Goal: Task Accomplishment & Management: Manage account settings

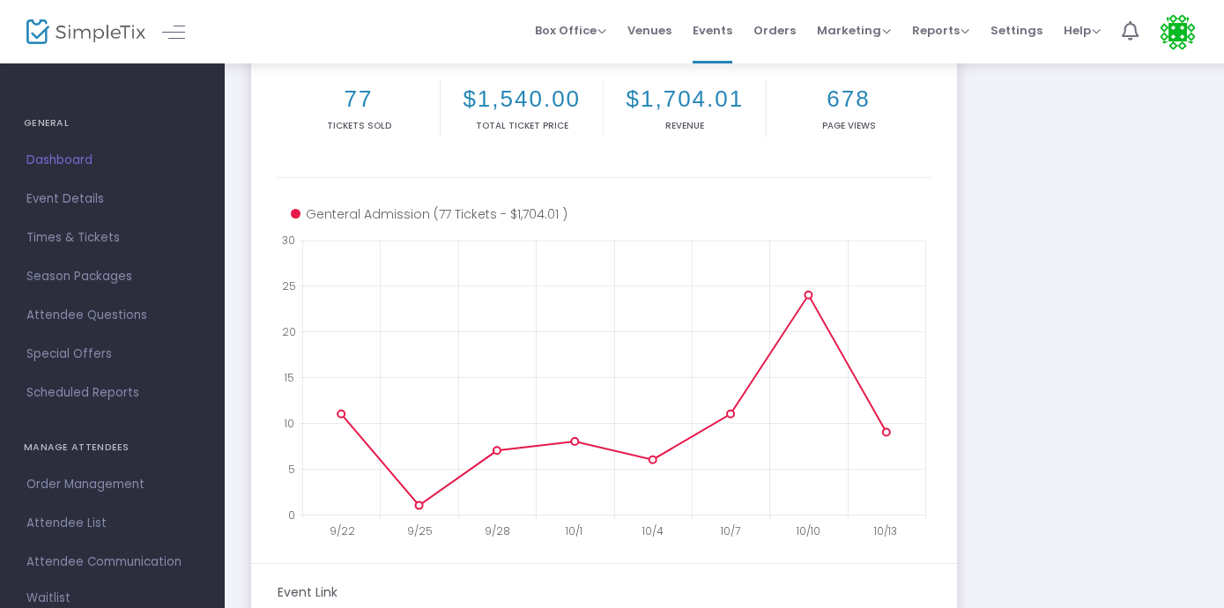
scroll to position [472, 0]
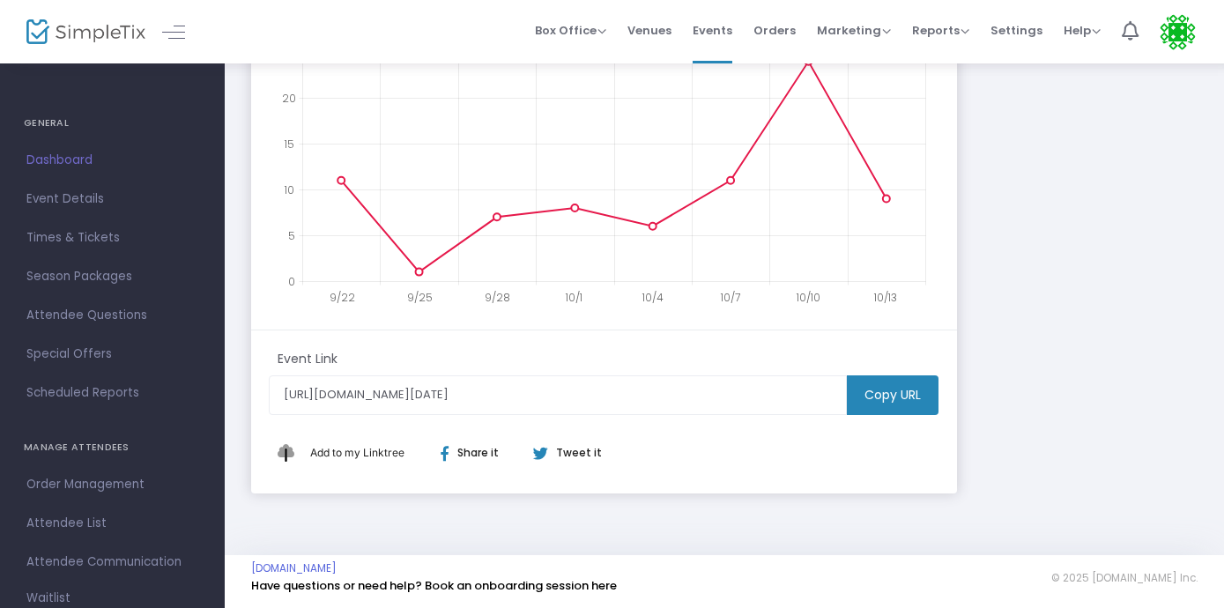
click at [883, 397] on m-button "Copy URL" at bounding box center [893, 395] width 92 height 40
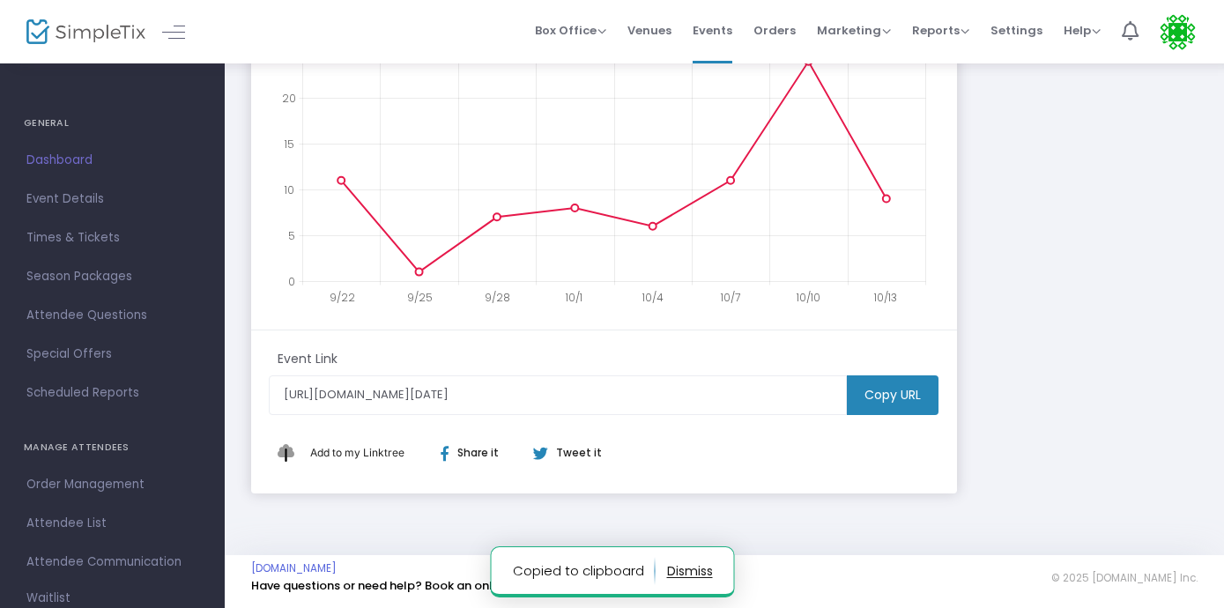
scroll to position [1307, 5]
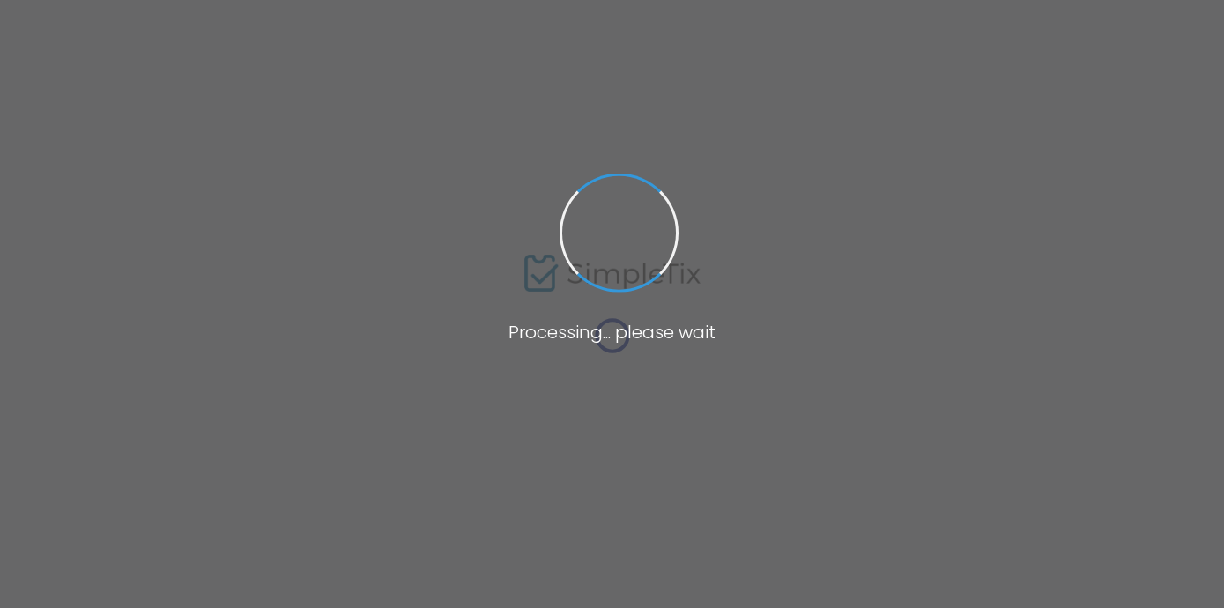
scroll to position [389, 0]
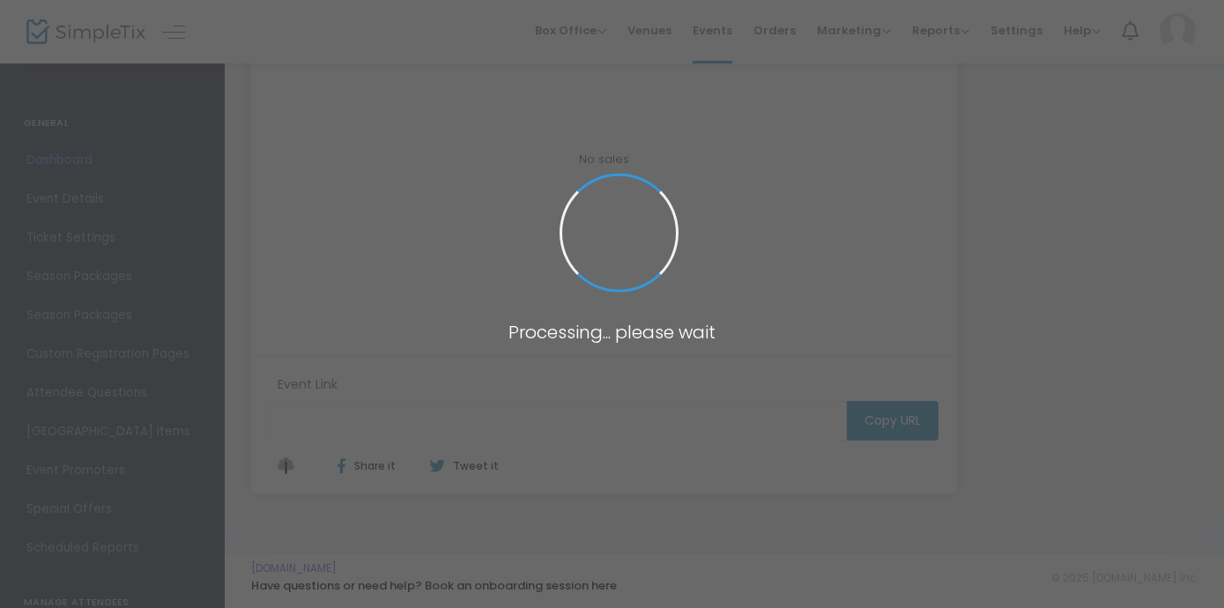
type input "[URL][DOMAIN_NAME][DATE]"
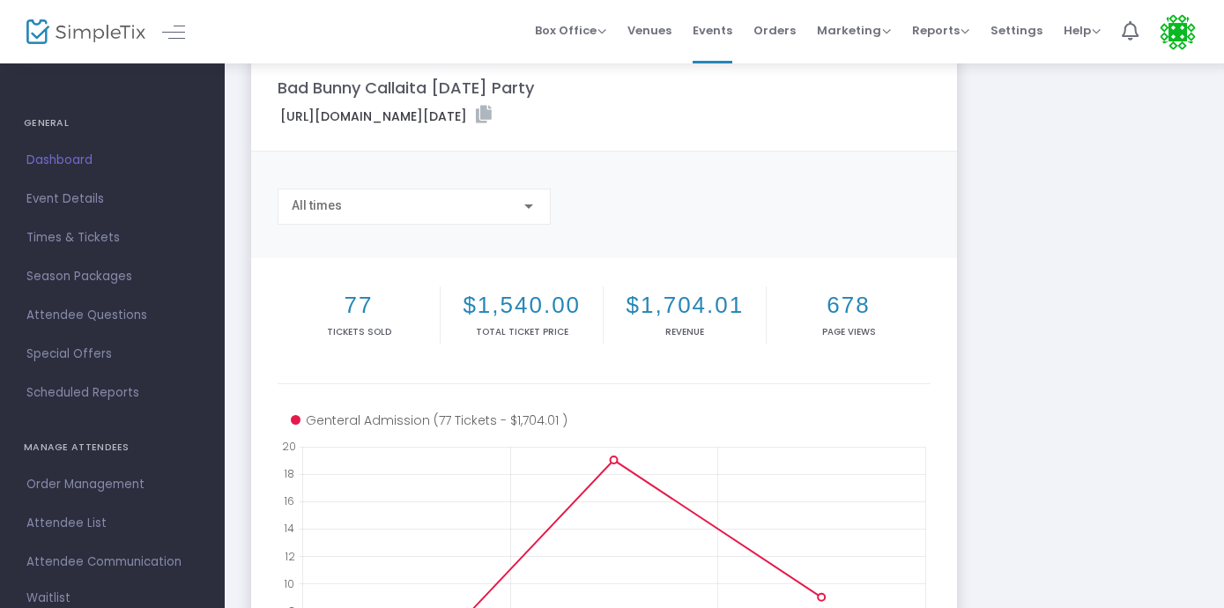
scroll to position [0, 0]
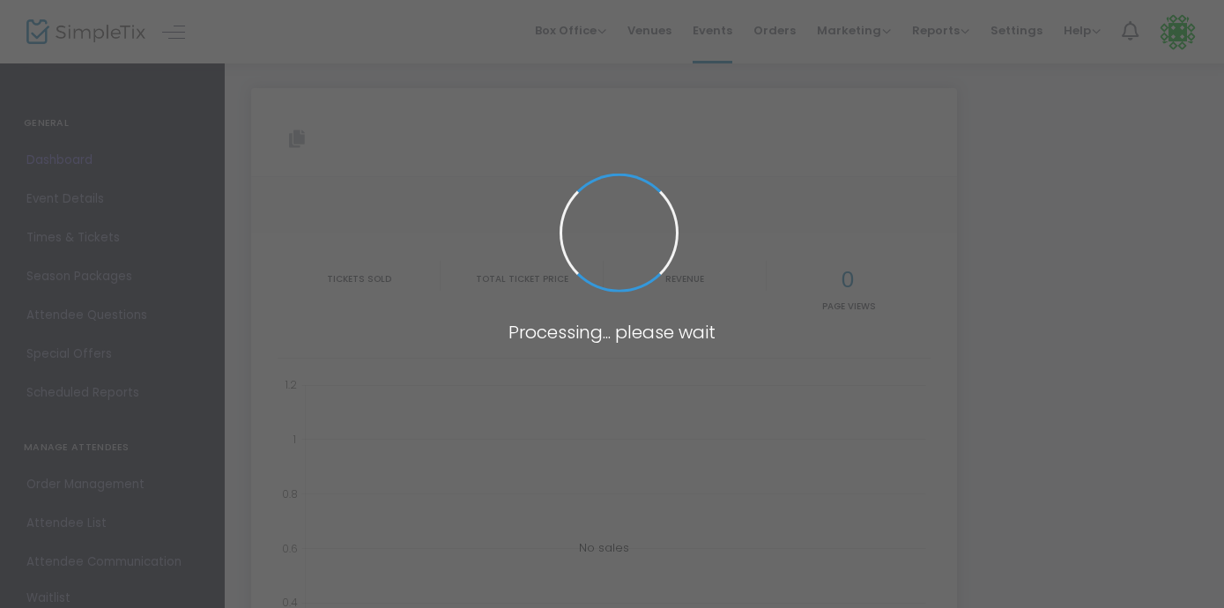
type input "[URL][DOMAIN_NAME][DATE]"
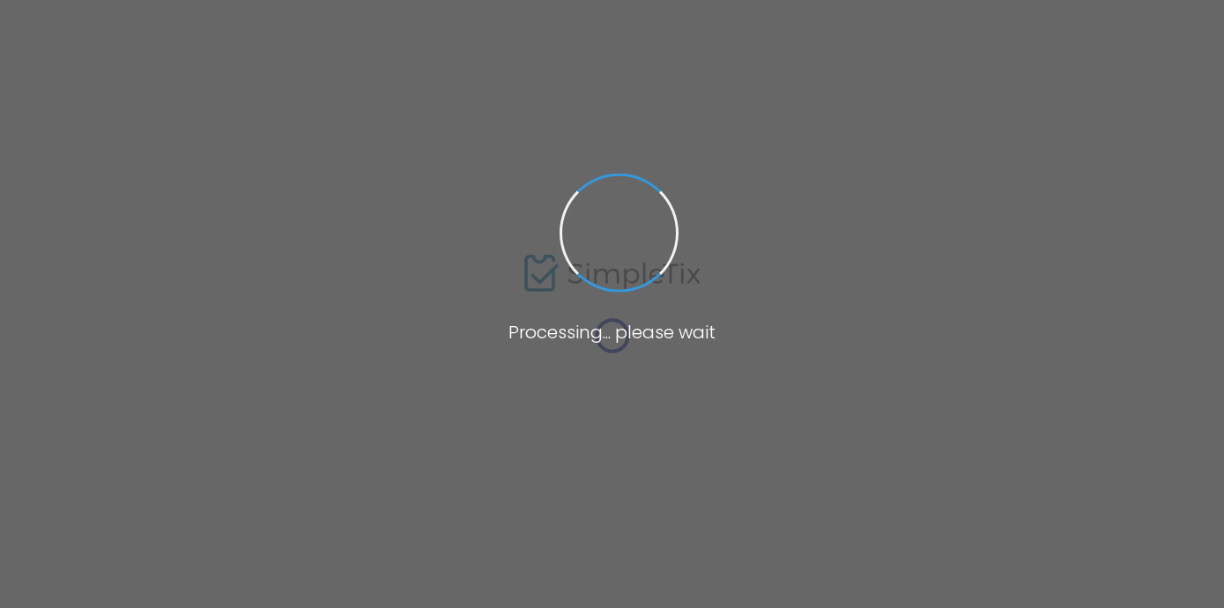
type input "[URL][DOMAIN_NAME][DATE]"
